Goal: Task Accomplishment & Management: Manage account settings

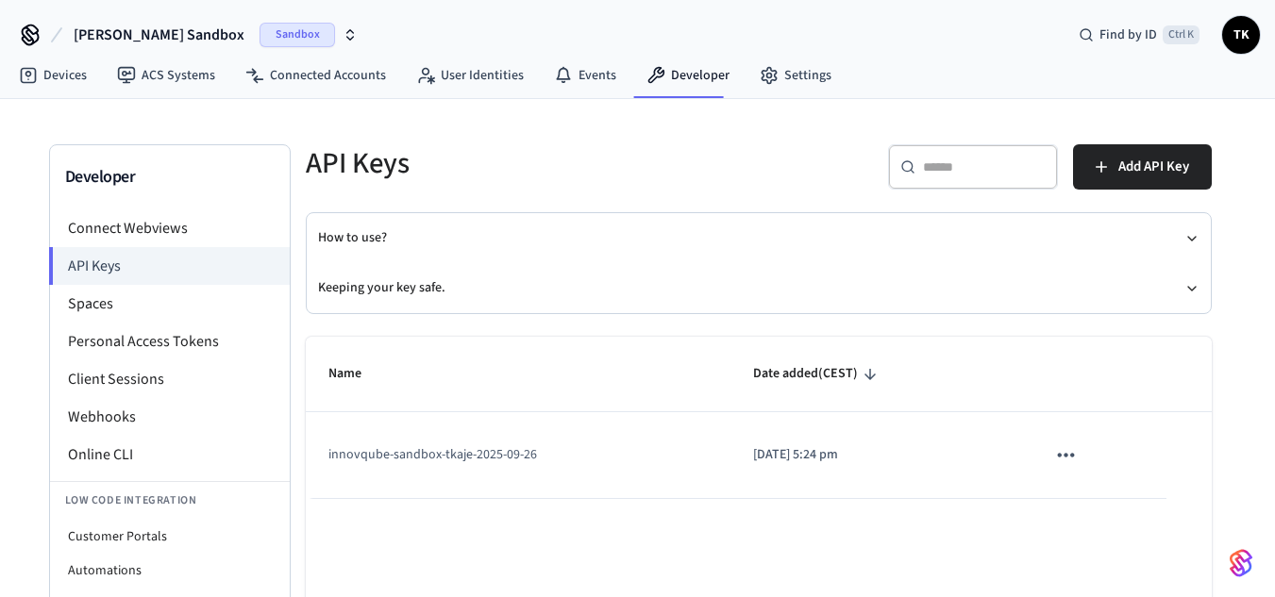
click at [1043, 454] on td "sticky table" at bounding box center [1094, 455] width 142 height 86
click at [1053, 453] on icon "sticky table" at bounding box center [1065, 455] width 25 height 25
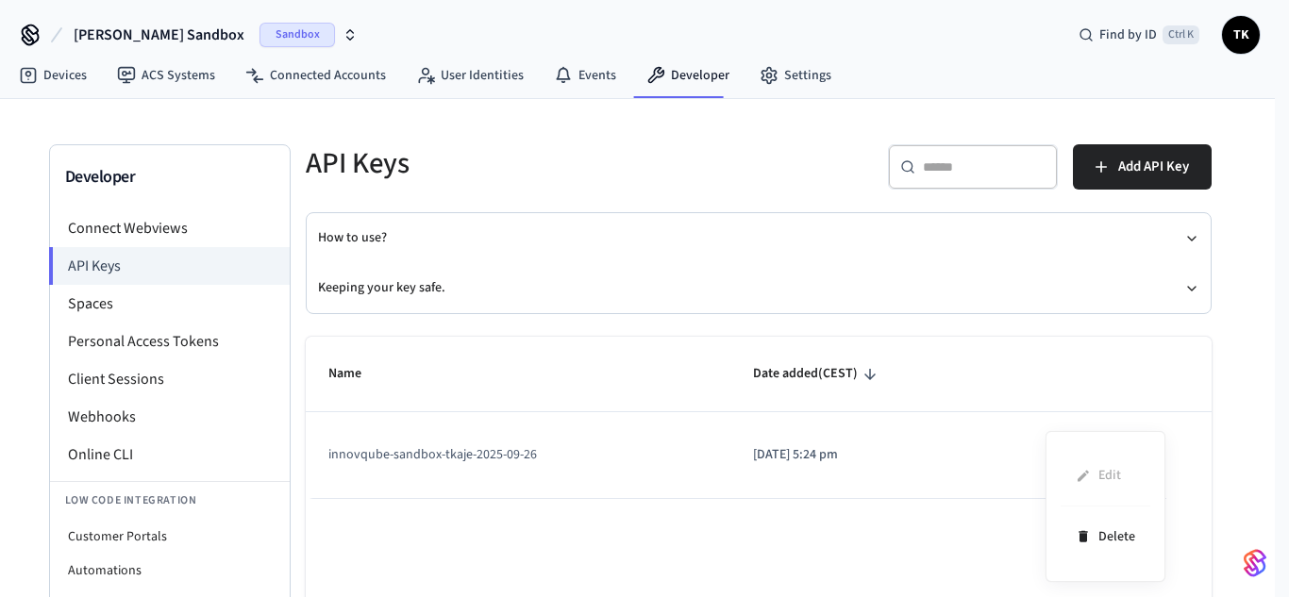
click at [1092, 481] on ul "Edit Delete" at bounding box center [1106, 506] width 90 height 121
click at [1058, 475] on div "Edit Delete" at bounding box center [1105, 506] width 120 height 151
click at [106, 421] on div at bounding box center [644, 298] width 1289 height 597
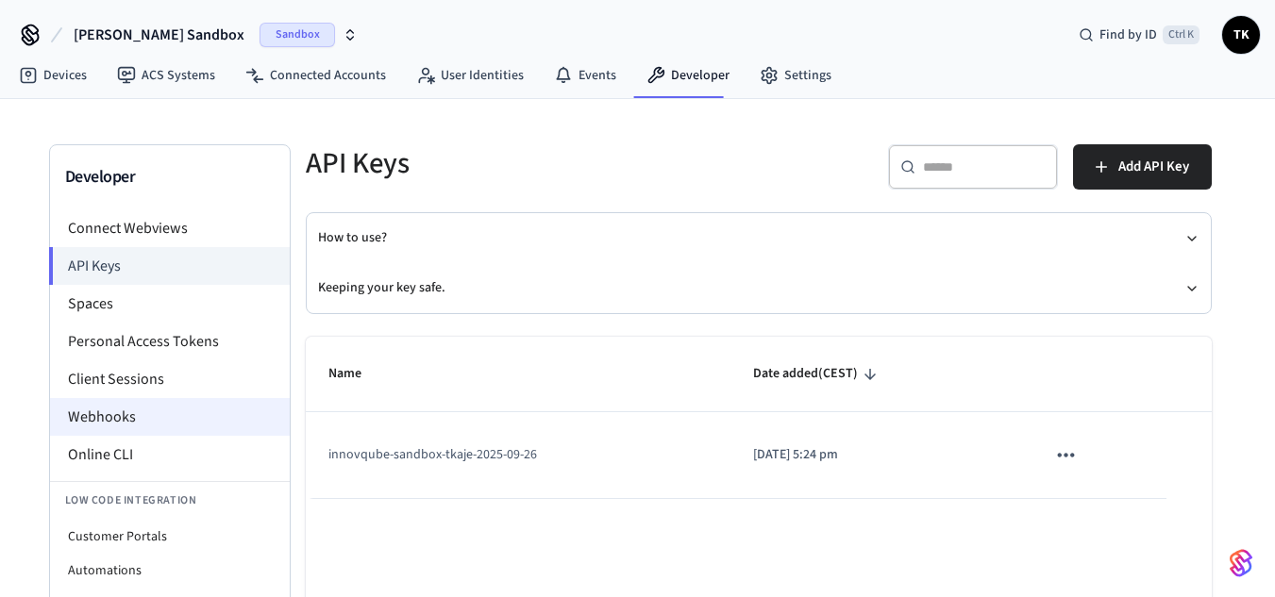
click at [95, 418] on li "Webhooks" at bounding box center [170, 417] width 240 height 38
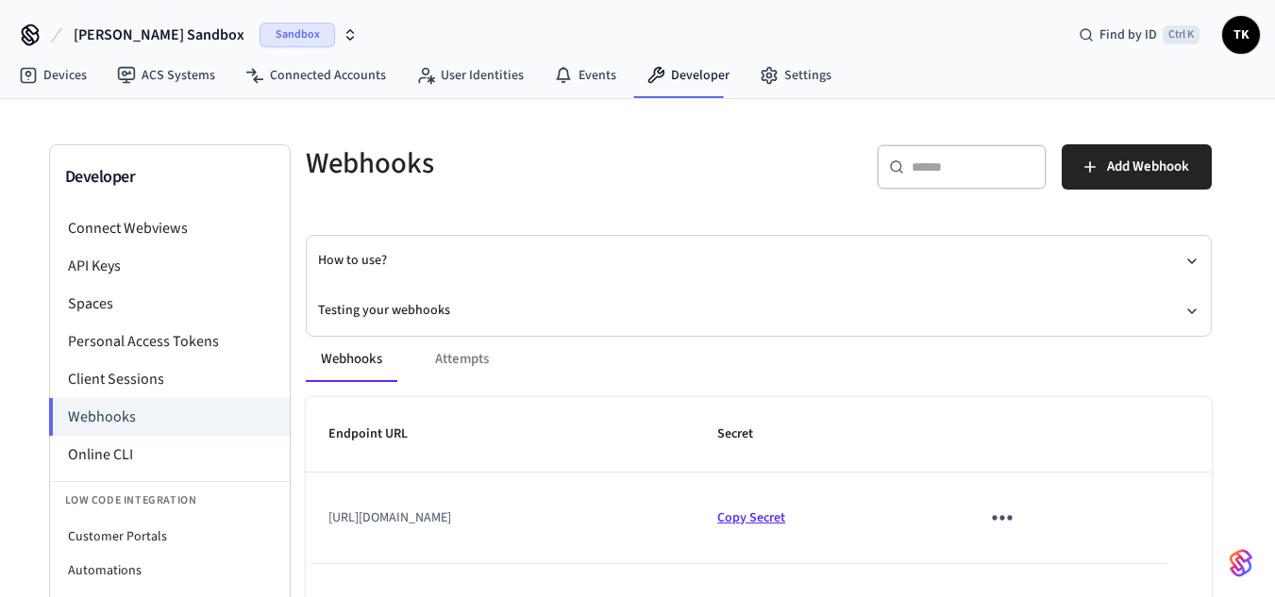
click at [785, 513] on span "Copy Secret" at bounding box center [751, 518] width 68 height 19
click at [375, 306] on button "Testing your webhooks" at bounding box center [758, 311] width 881 height 50
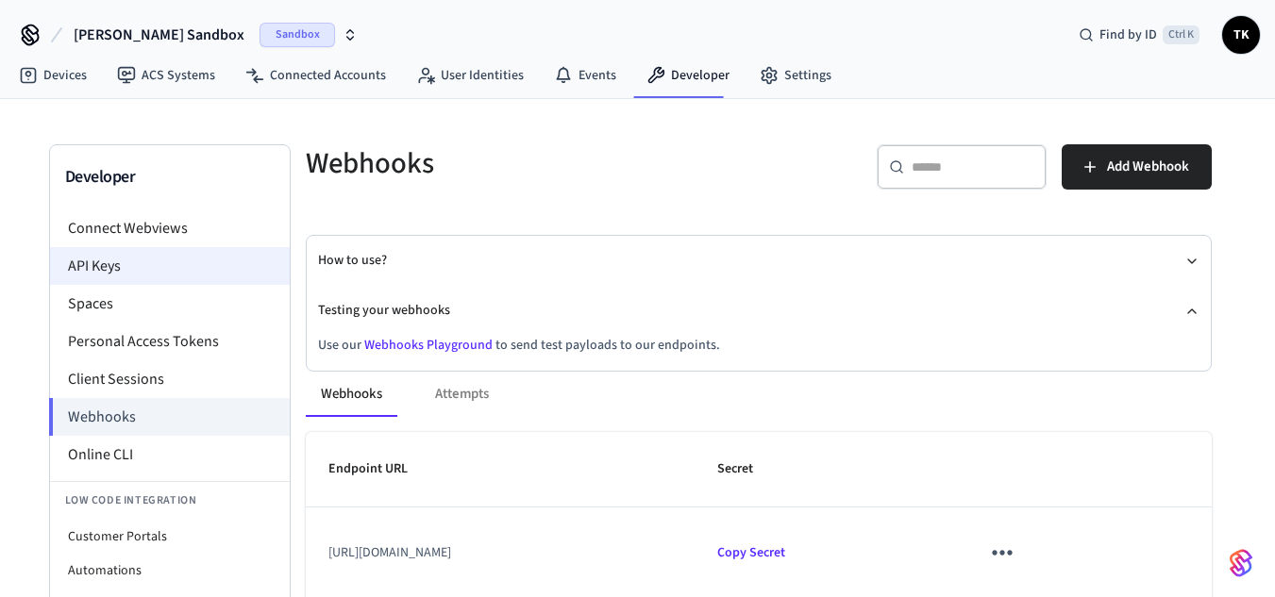
click at [100, 264] on li "API Keys" at bounding box center [170, 266] width 240 height 38
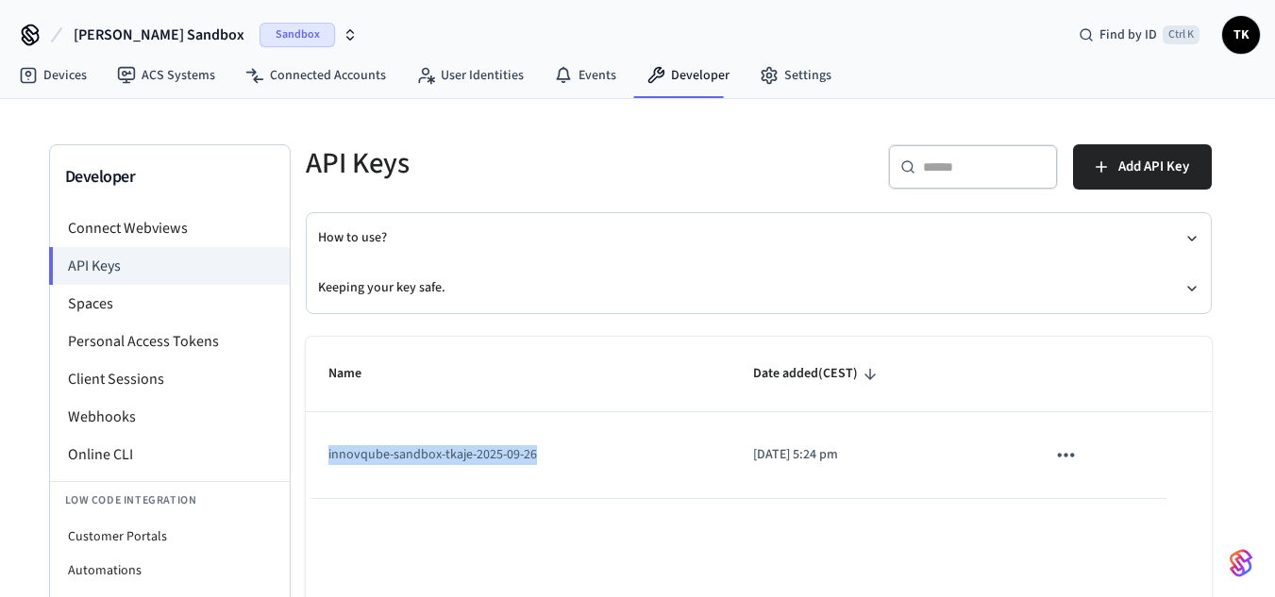
drag, startPoint x: 554, startPoint y: 450, endPoint x: 327, endPoint y: 462, distance: 226.8
click at [327, 462] on td "innovqube-sandbox-tkaje-2025-09-26" at bounding box center [519, 455] width 426 height 86
copy td "innovqube-sandbox-tkaje-2025-09-26"
click at [662, 469] on td "innovqube-sandbox-tkaje-2025-09-26" at bounding box center [519, 455] width 426 height 86
click at [1074, 459] on icon "sticky table" at bounding box center [1065, 455] width 25 height 25
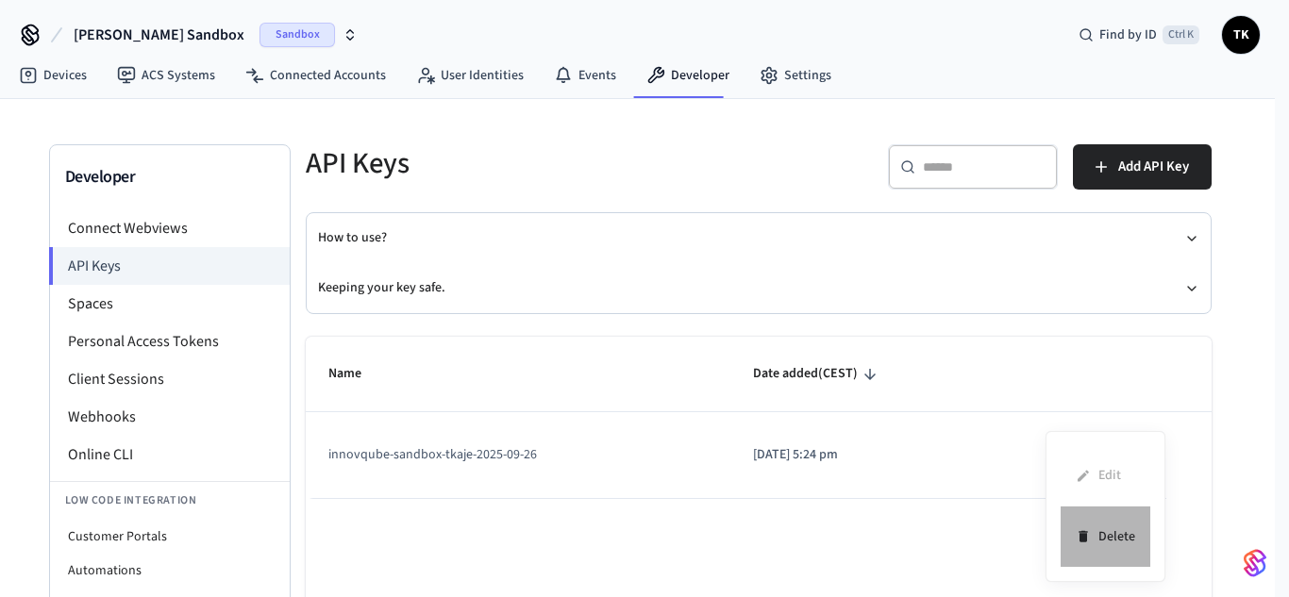
click at [1088, 543] on icon at bounding box center [1083, 536] width 15 height 29
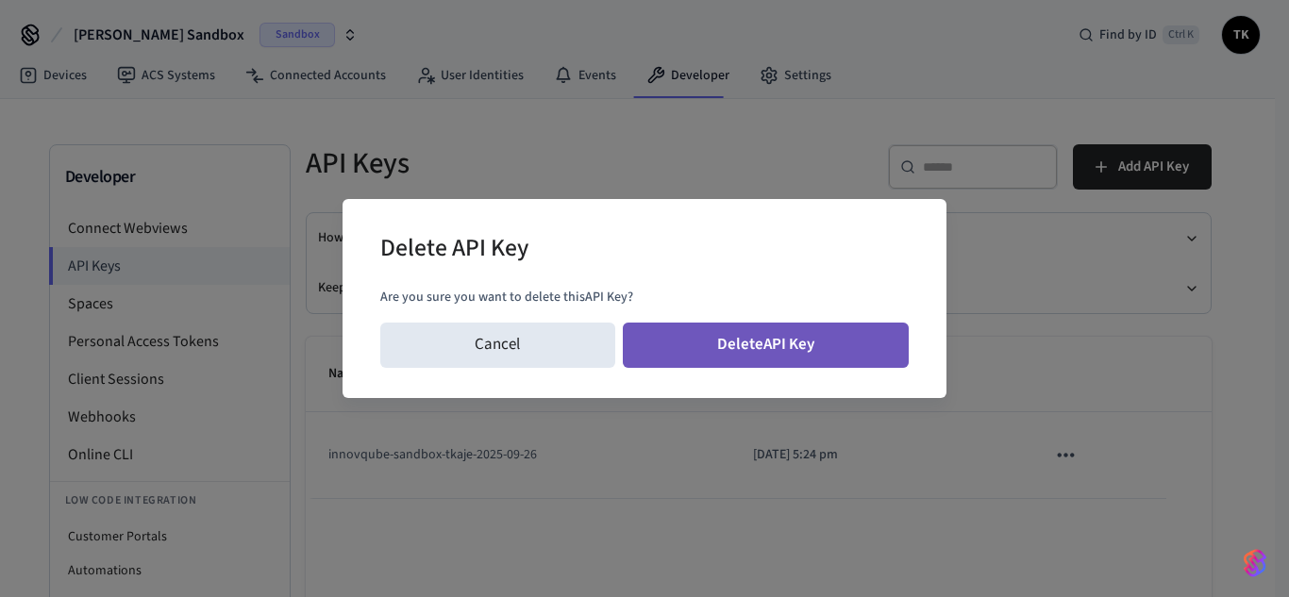
click at [829, 323] on button "Delete API Key" at bounding box center [766, 345] width 287 height 45
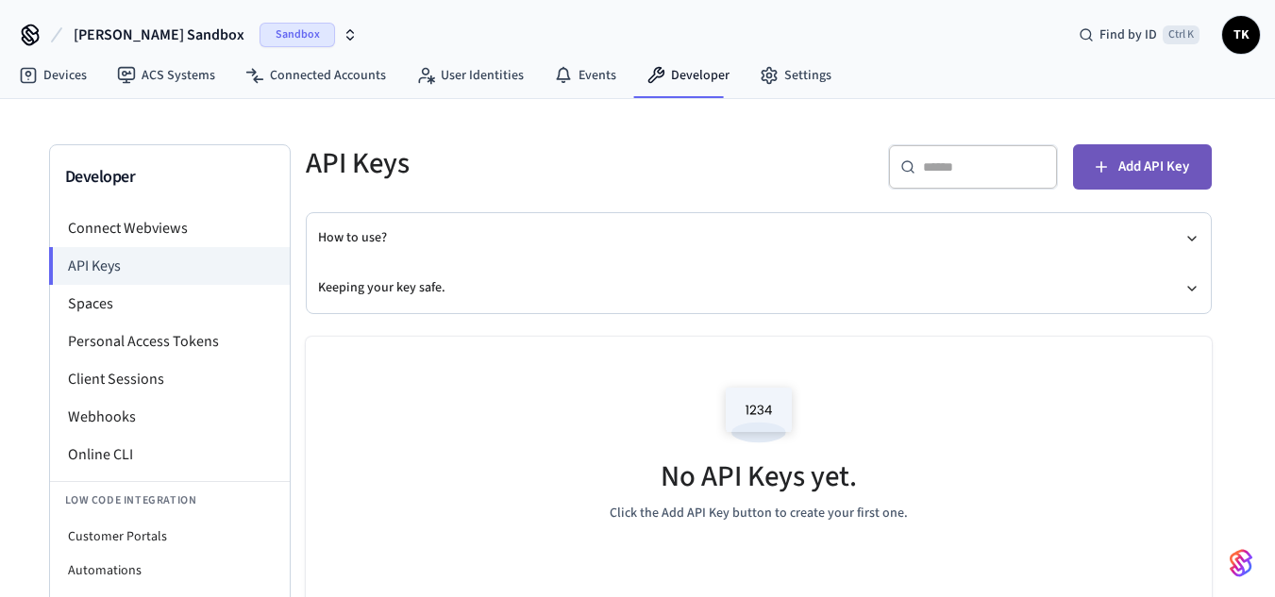
click at [1158, 165] on span "Add API Key" at bounding box center [1153, 167] width 71 height 25
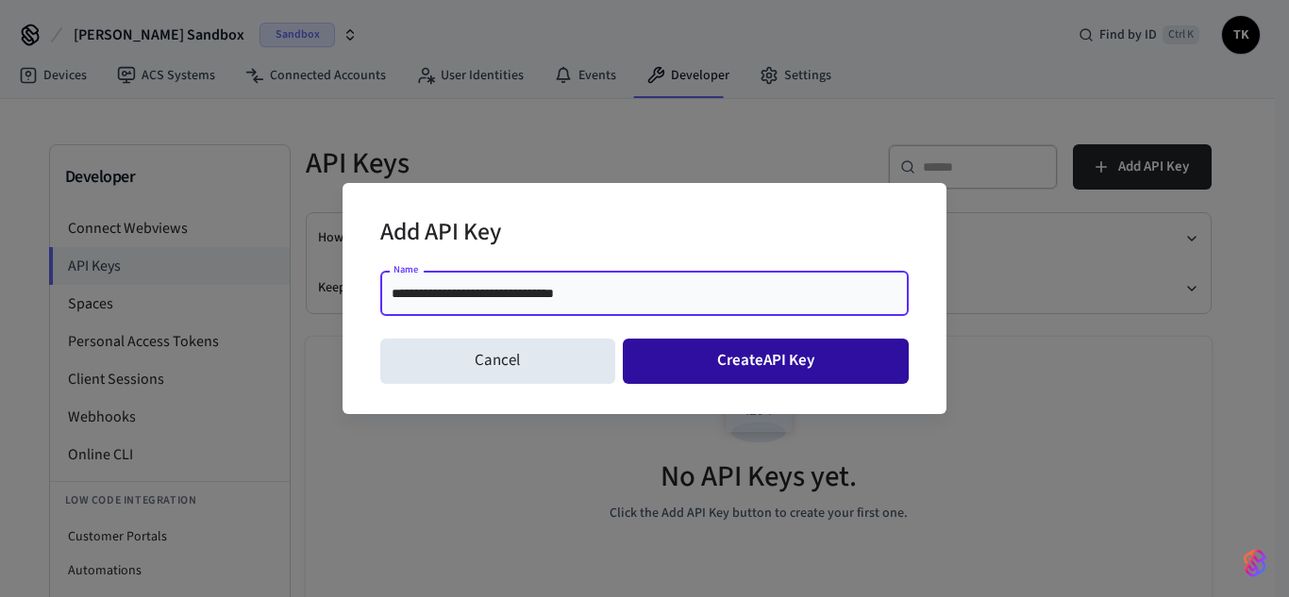
type input "**********"
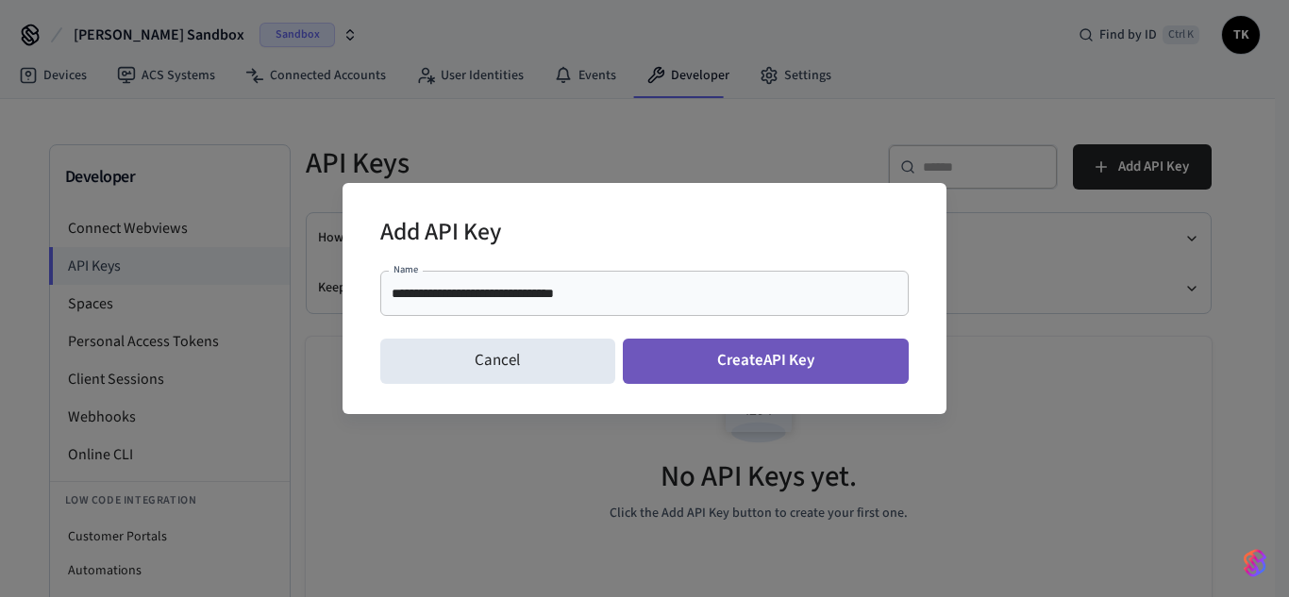
click at [728, 366] on button "Create API Key" at bounding box center [766, 361] width 287 height 45
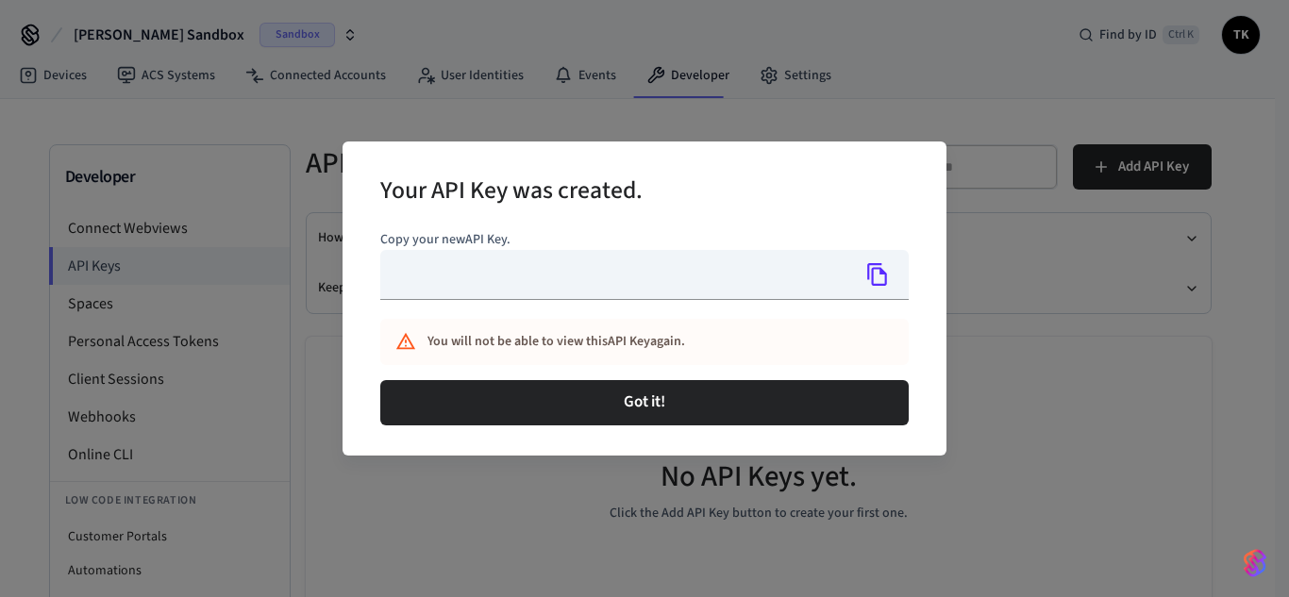
type input "**********"
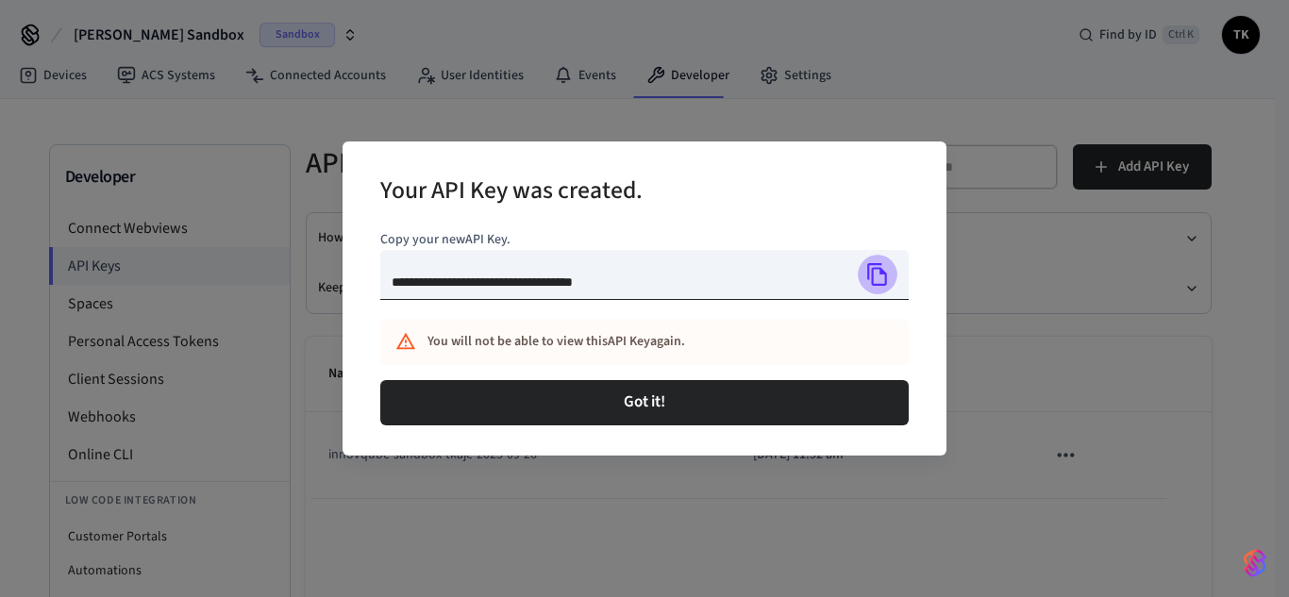
click at [876, 276] on icon "Copy" at bounding box center [877, 274] width 25 height 25
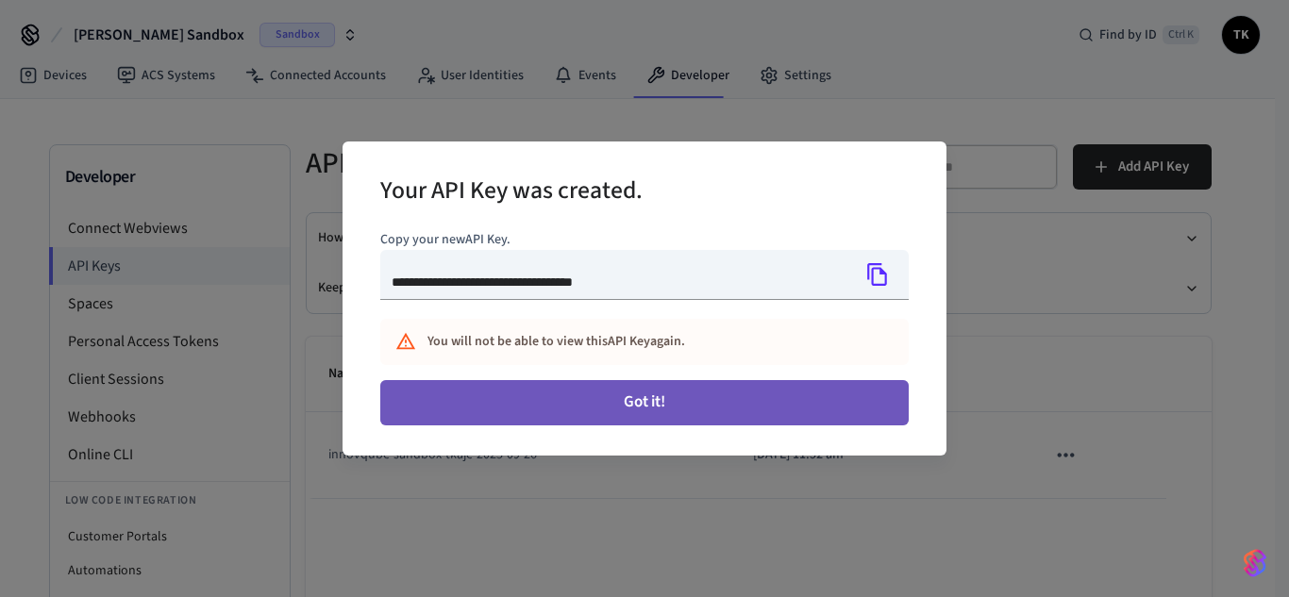
click at [662, 381] on button "Got it!" at bounding box center [644, 402] width 528 height 45
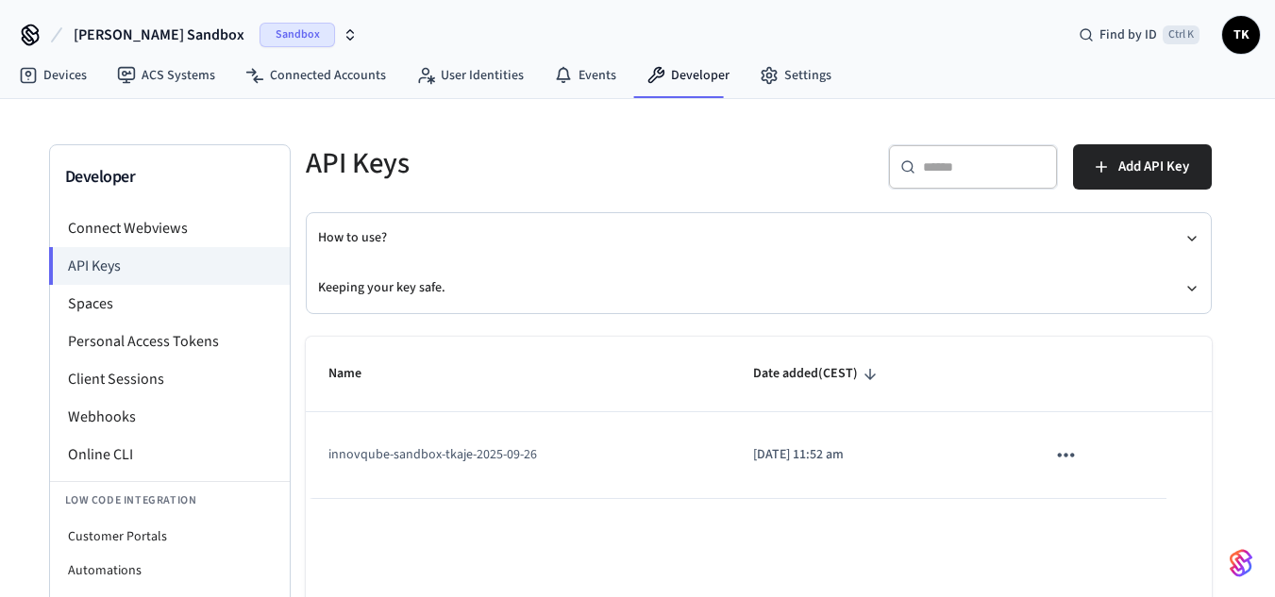
click at [342, 34] on icon "button" at bounding box center [349, 34] width 15 height 15
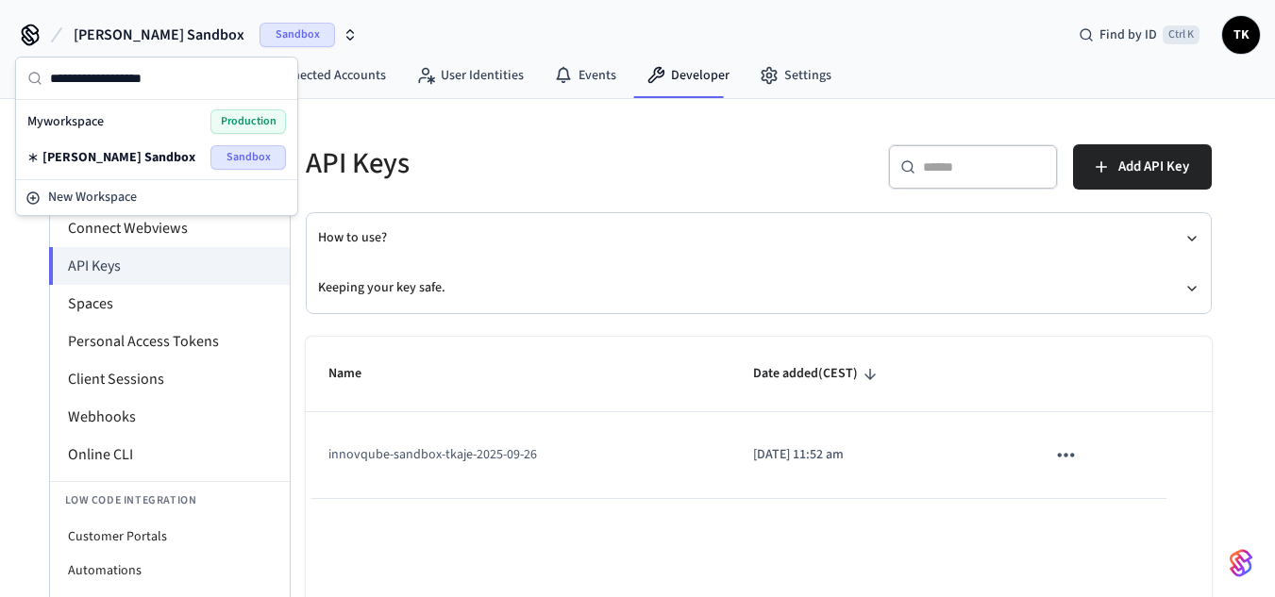
click at [342, 34] on icon "button" at bounding box center [349, 34] width 15 height 15
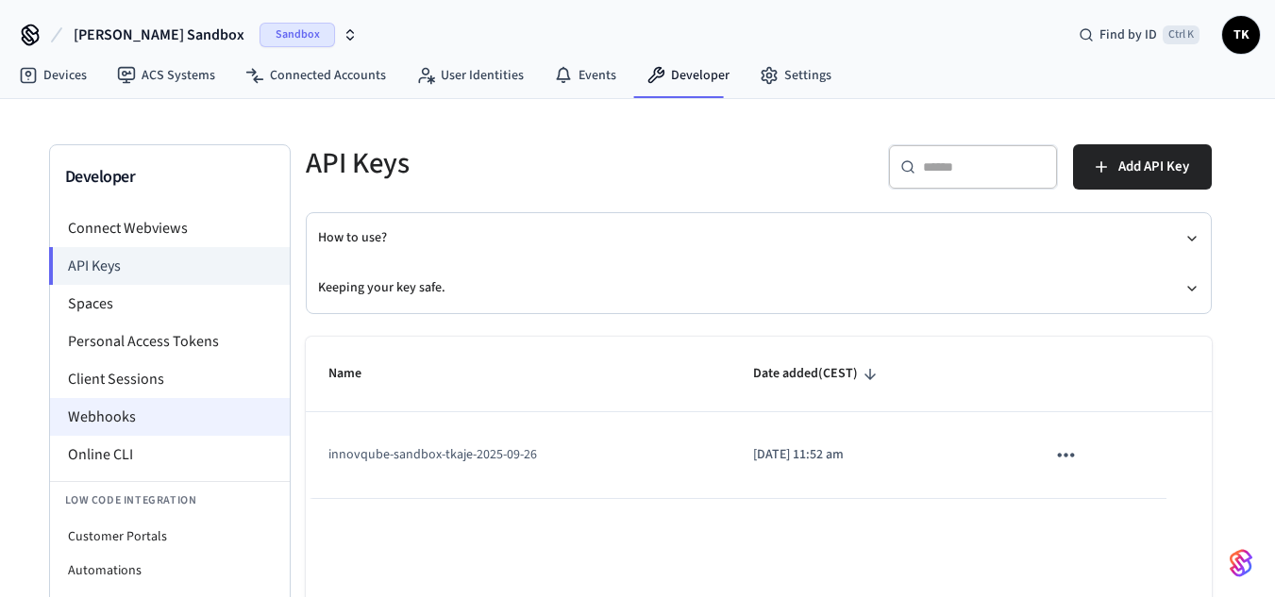
click at [130, 415] on li "Webhooks" at bounding box center [170, 417] width 240 height 38
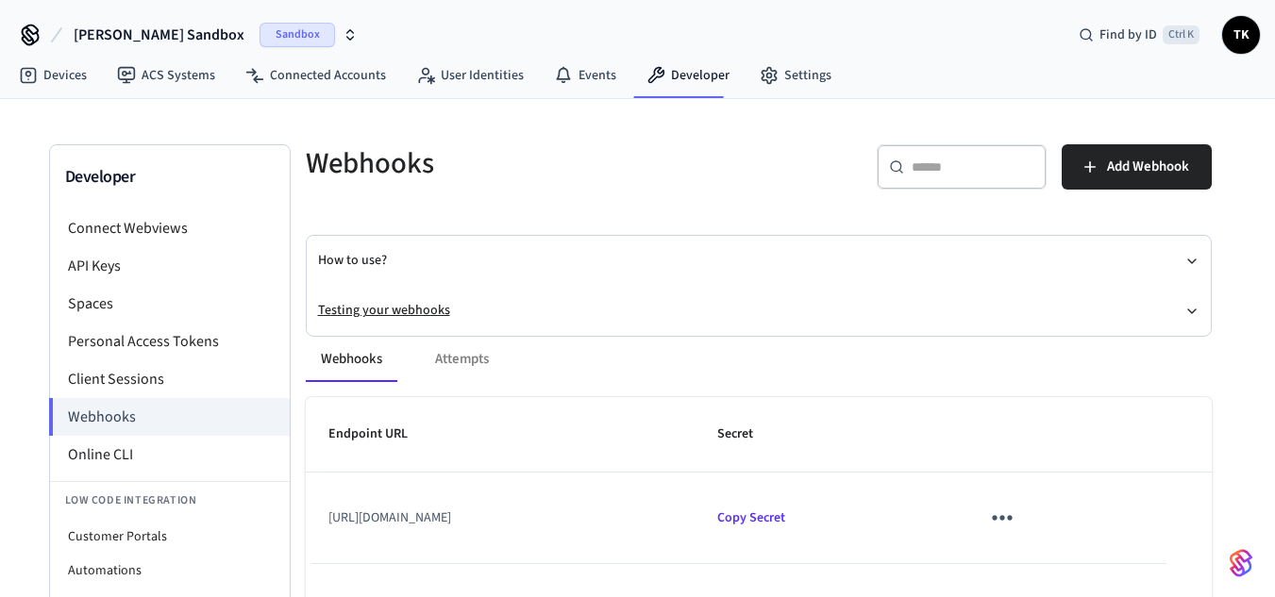
click at [406, 309] on button "Testing your webhooks" at bounding box center [758, 311] width 881 height 50
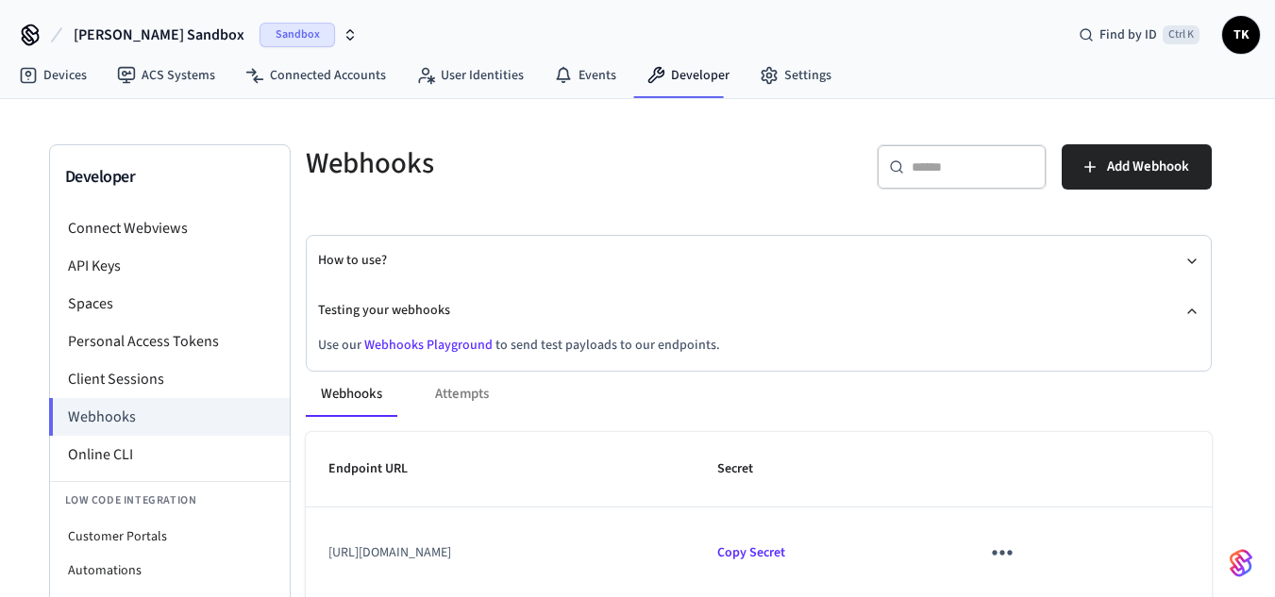
click at [407, 345] on link "Webhooks Playground" at bounding box center [428, 345] width 128 height 19
